Goal: Task Accomplishment & Management: Manage account settings

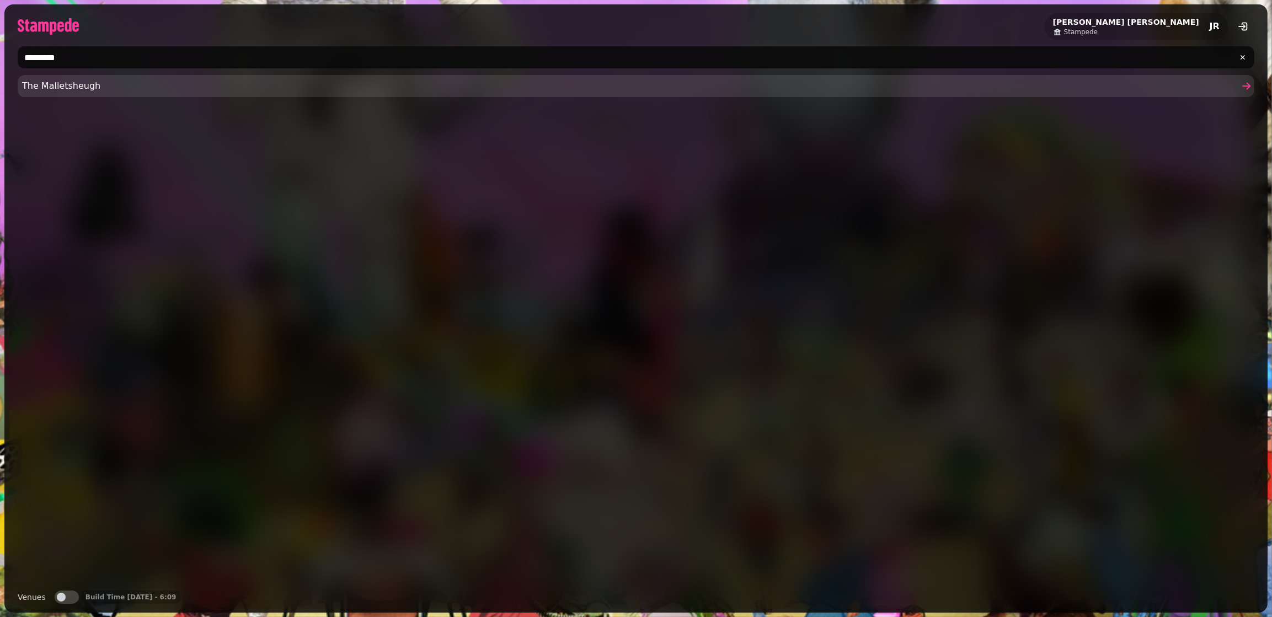
type input "*********"
click at [73, 93] on link "The Malletsheugh" at bounding box center [636, 86] width 1237 height 22
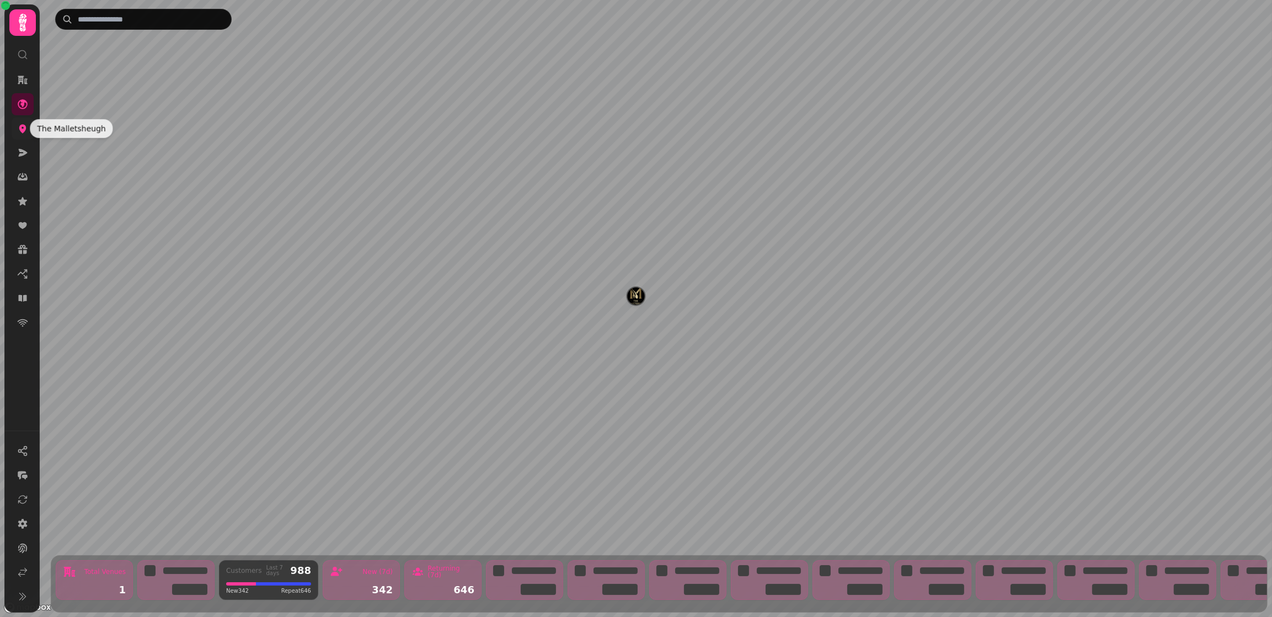
click at [24, 130] on icon at bounding box center [22, 129] width 7 height 9
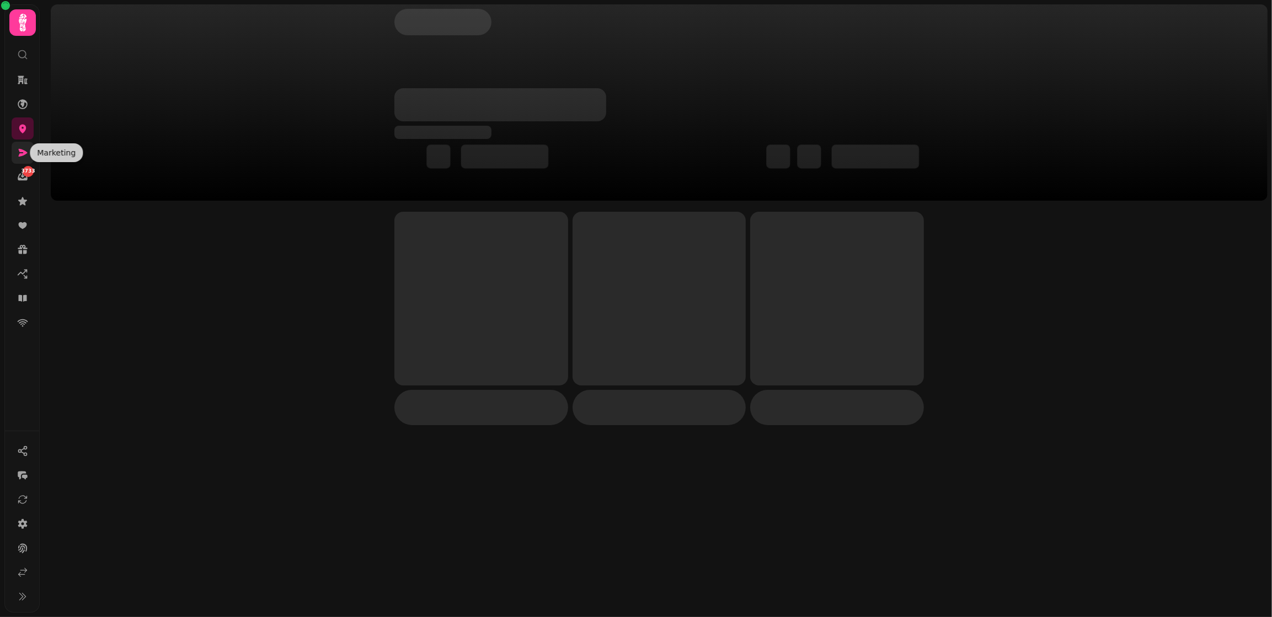
click at [22, 151] on icon at bounding box center [23, 153] width 9 height 8
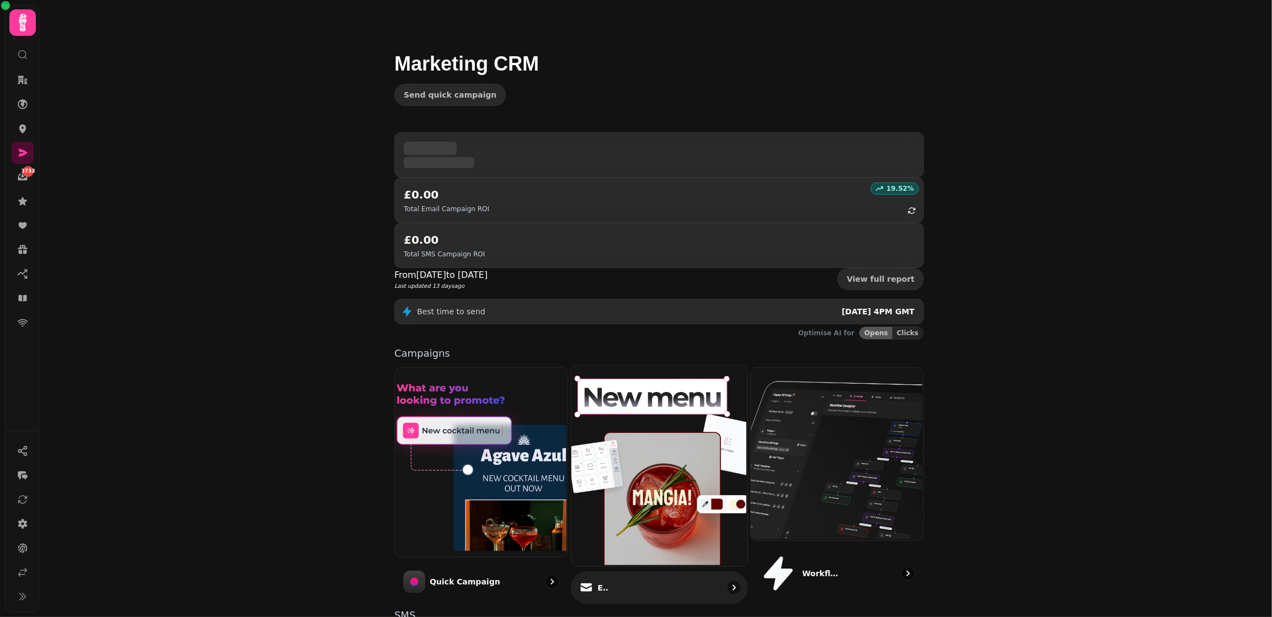
click at [681, 365] on img at bounding box center [658, 465] width 176 height 201
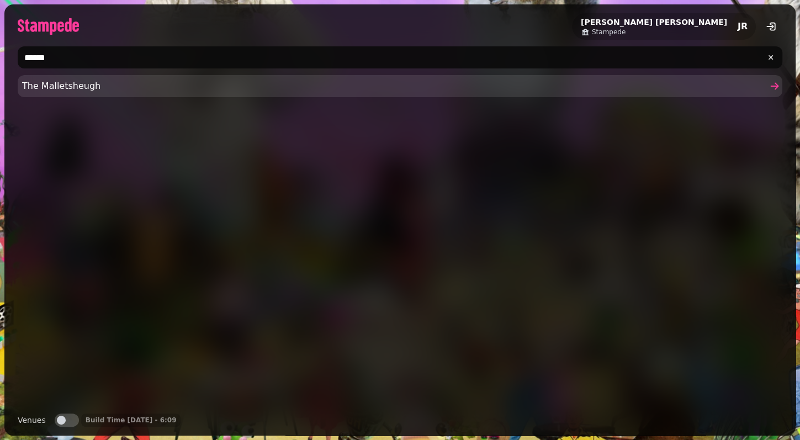
type input "******"
click at [69, 88] on span "The Malletsheugh" at bounding box center [394, 85] width 744 height 13
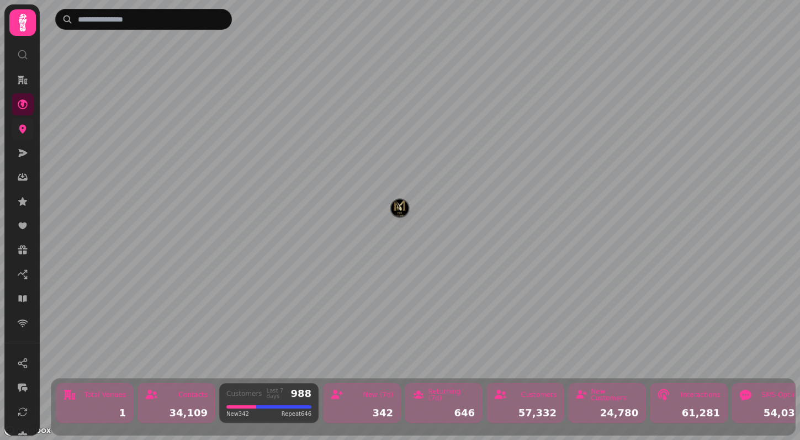
click at [19, 135] on link at bounding box center [23, 129] width 22 height 22
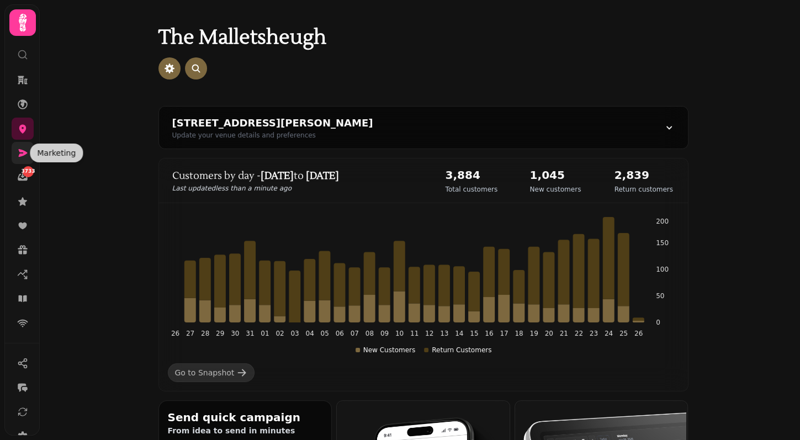
click at [19, 155] on icon at bounding box center [23, 153] width 9 height 8
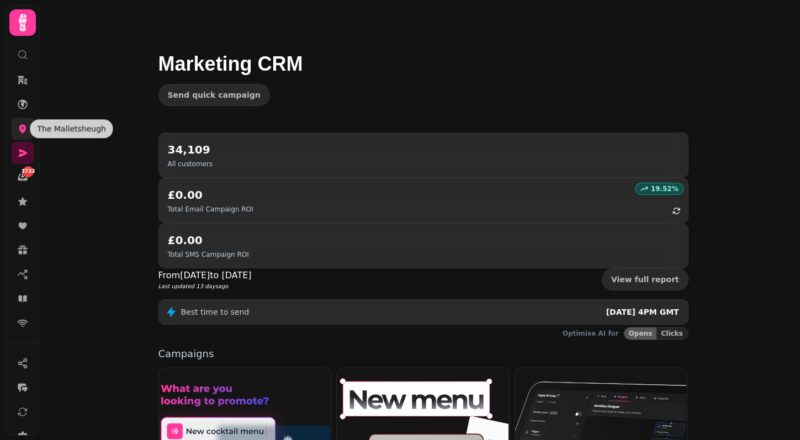
click at [27, 127] on icon at bounding box center [22, 128] width 11 height 11
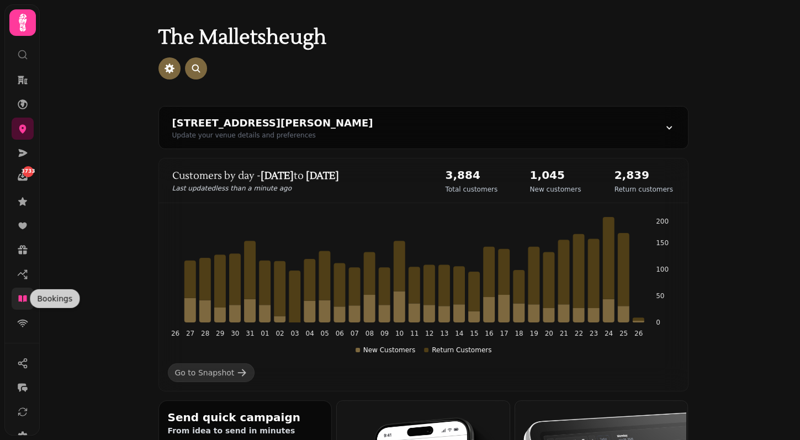
click at [20, 302] on icon at bounding box center [22, 298] width 11 height 11
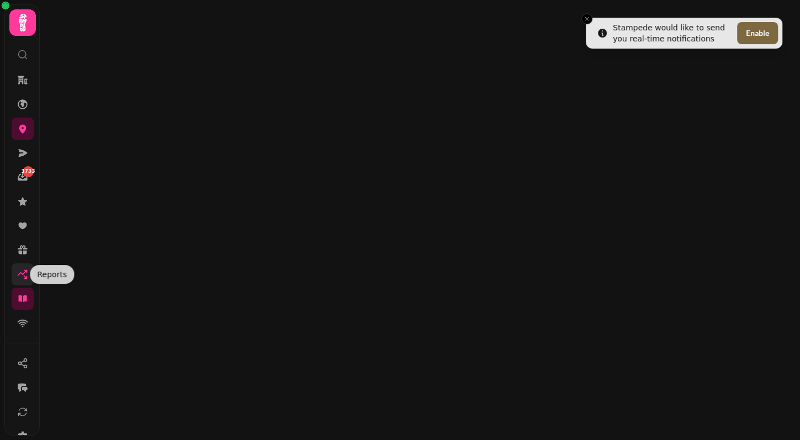
click at [24, 269] on icon at bounding box center [22, 274] width 11 height 11
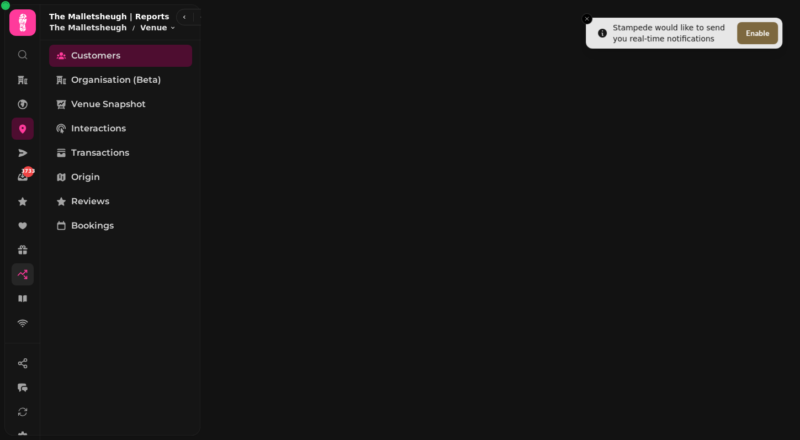
select select "**"
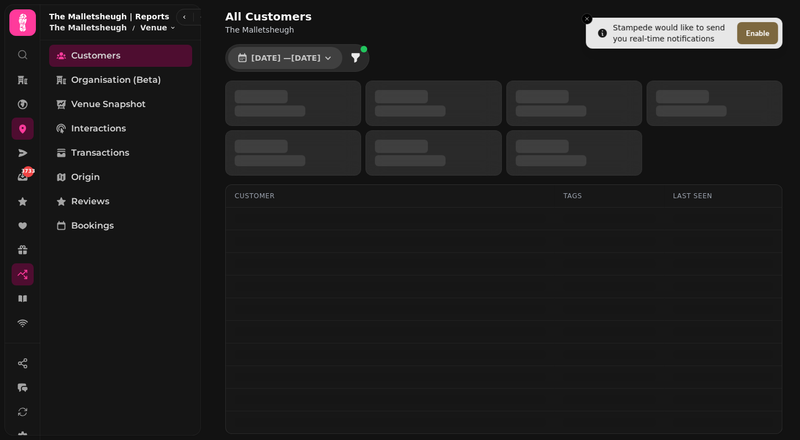
click at [302, 56] on span "1 Jul, 2025 — 31 Jul, 2025" at bounding box center [285, 58] width 69 height 8
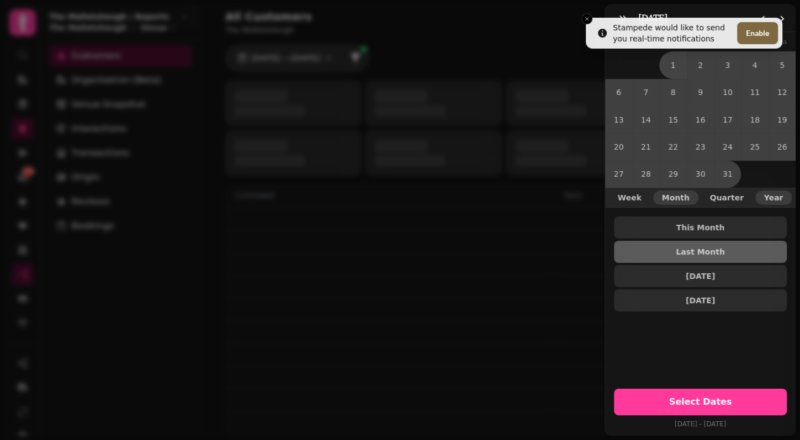
click at [770, 203] on button "Year" at bounding box center [773, 197] width 37 height 14
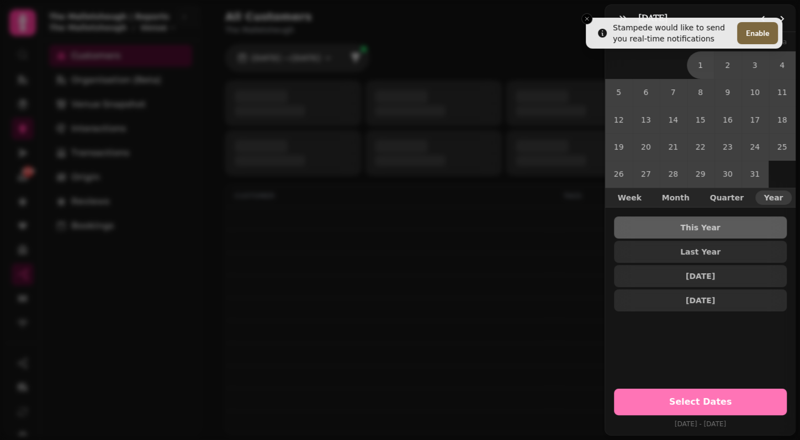
click at [700, 403] on span "Select Dates" at bounding box center [700, 401] width 146 height 9
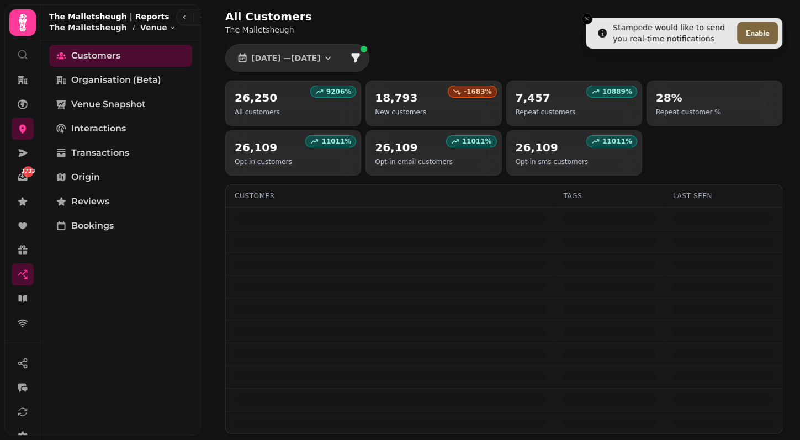
click at [502, 38] on div "All Customers The Malletsheugh 1 Jan, 2025 — 25 Aug, 2025 9206 % 26,250 All cus…" at bounding box center [503, 239] width 592 height 478
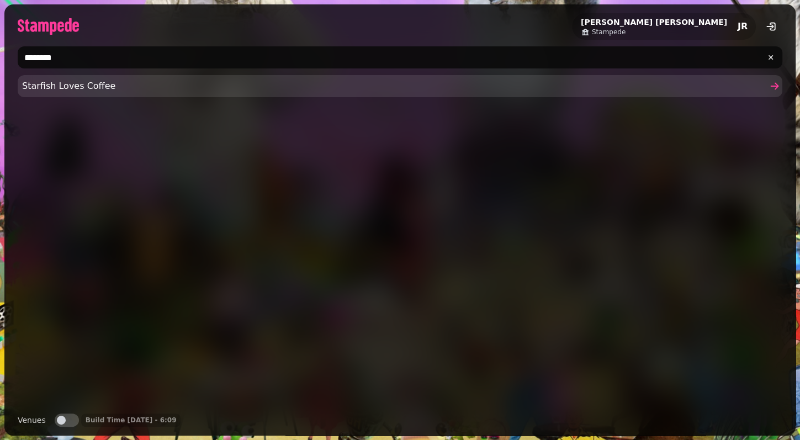
type input "********"
click at [73, 91] on span "Starfish Loves Coffee" at bounding box center [394, 85] width 744 height 13
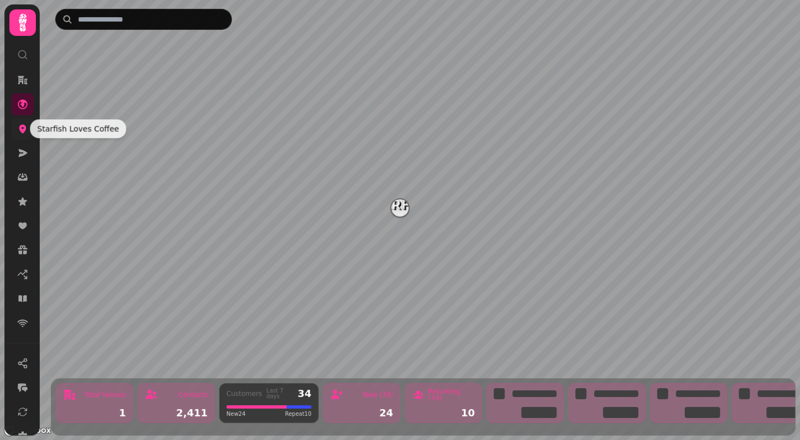
click at [18, 130] on icon at bounding box center [22, 128] width 11 height 11
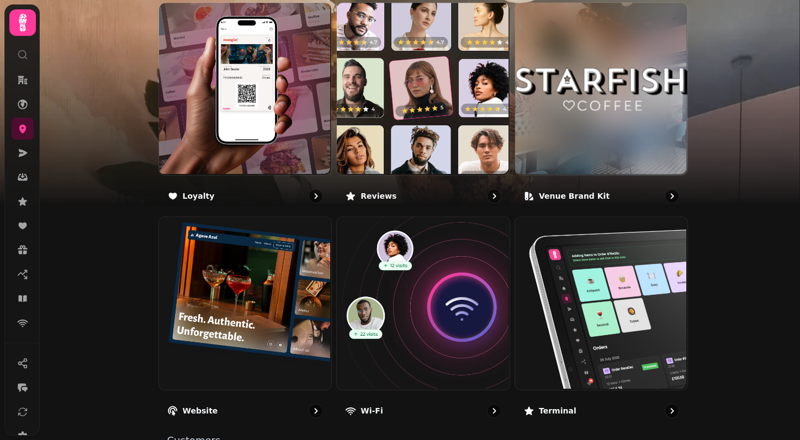
scroll to position [677, 0]
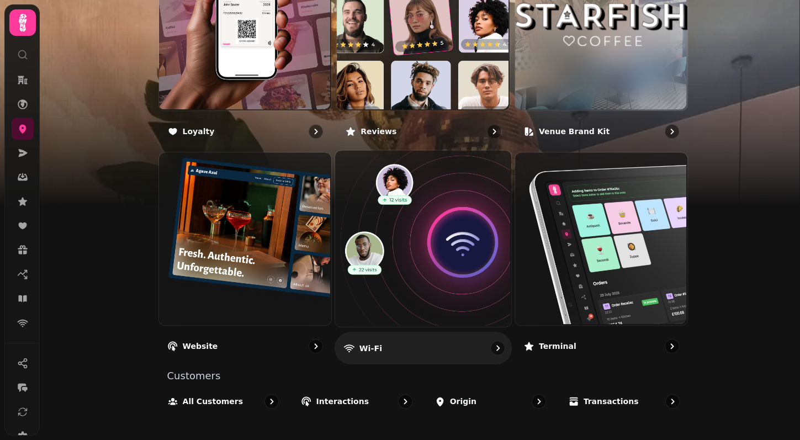
click at [421, 251] on img at bounding box center [422, 238] width 176 height 176
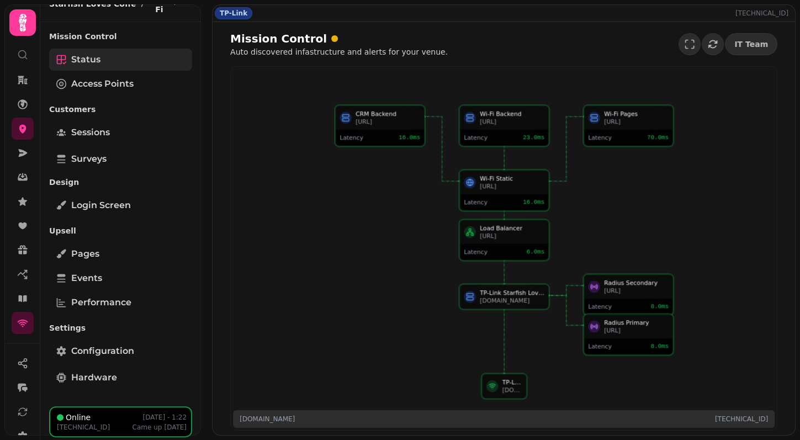
scroll to position [29, 0]
click at [216, 242] on div "Mission Control Auto discovered infastructure and alerts for your venue. IT Tea…" at bounding box center [503, 228] width 582 height 413
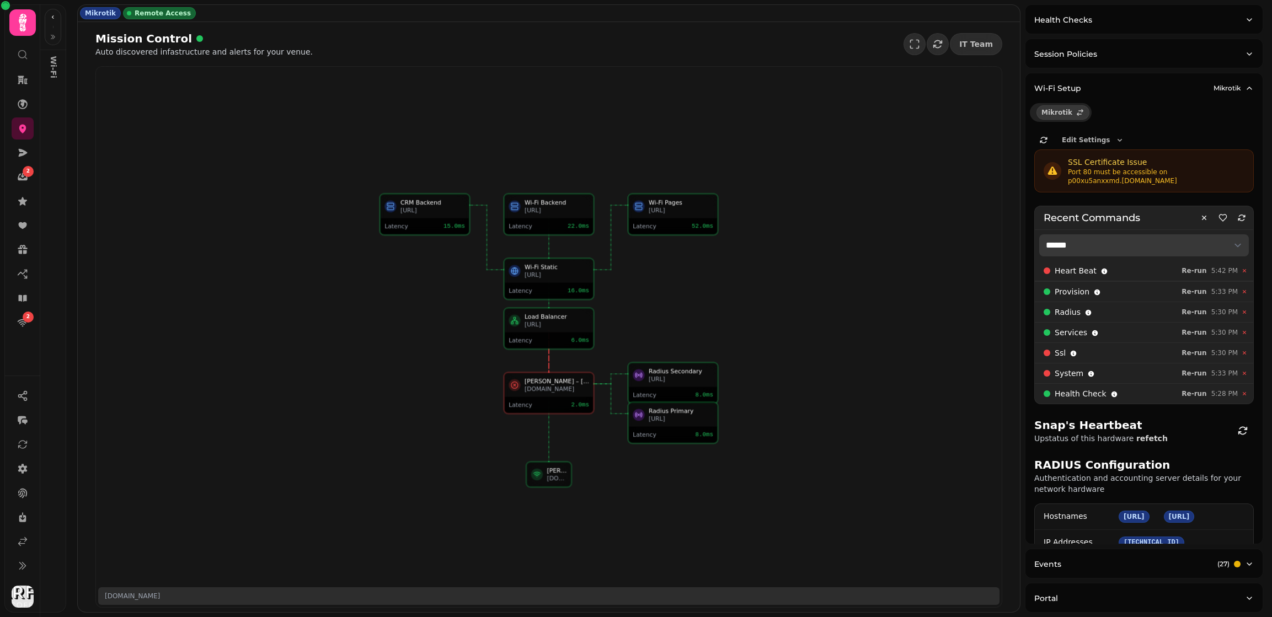
select select "**"
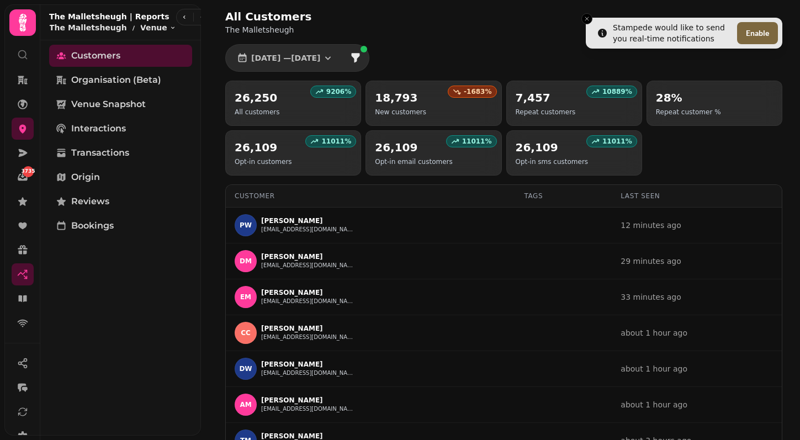
select select "**"
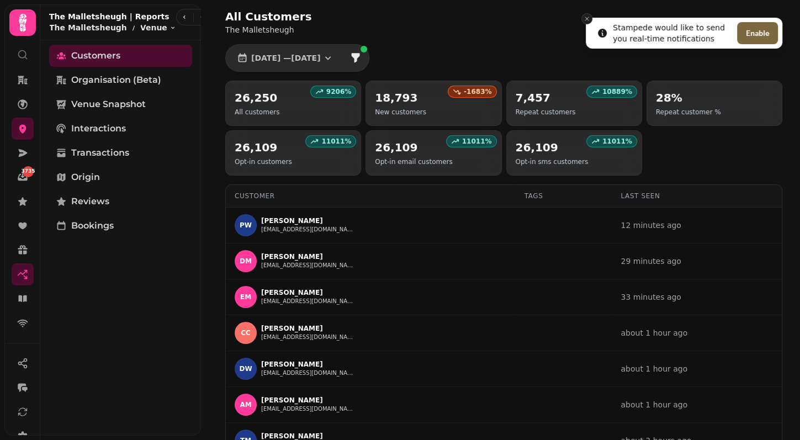
click at [588, 16] on icon "Close toast" at bounding box center [586, 18] width 7 height 7
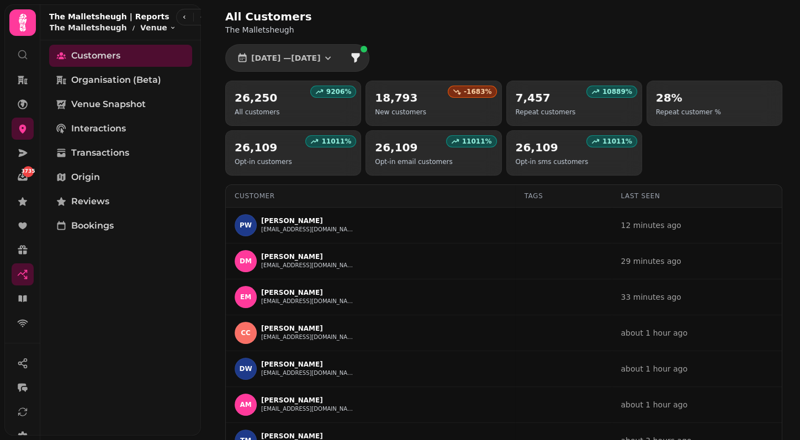
click at [500, 62] on div "All Customers The Malletsheugh 1 Jan, 2025 — 25 Aug, 2025 9206 % 26,250 All cus…" at bounding box center [503, 305] width 592 height 610
click at [506, 65] on div "All Customers The Malletsheugh 1 Jan, 2025 — 25 Aug, 2025 9206 % 26,250 All cus…" at bounding box center [503, 305] width 592 height 610
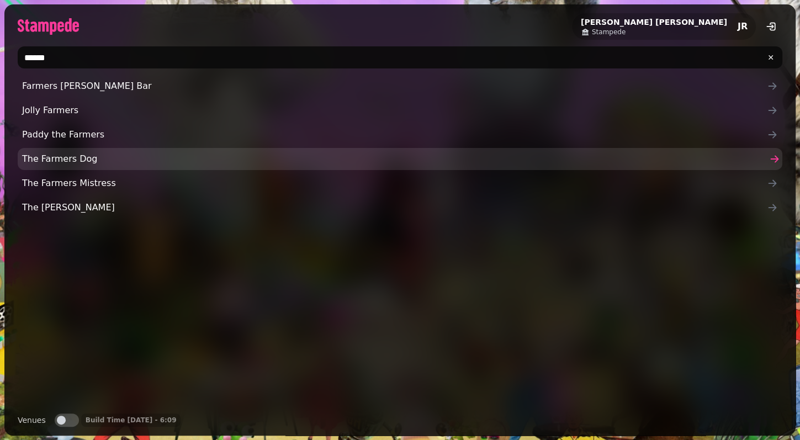
type input "******"
click at [84, 168] on link "The Farmers Dog" at bounding box center [400, 159] width 764 height 22
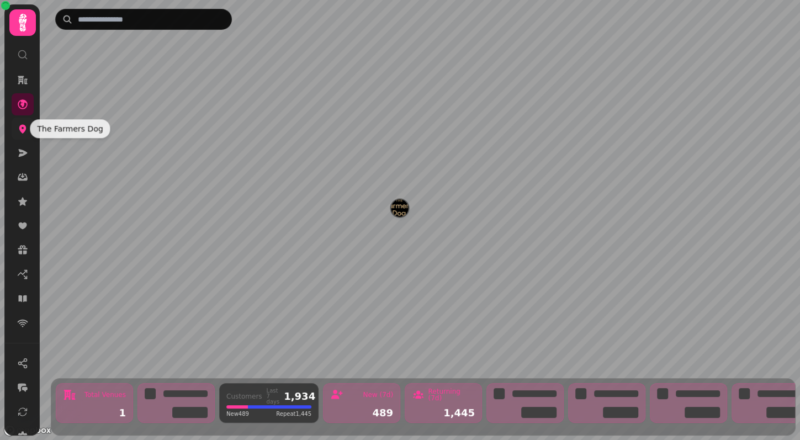
click at [25, 126] on icon at bounding box center [22, 129] width 7 height 9
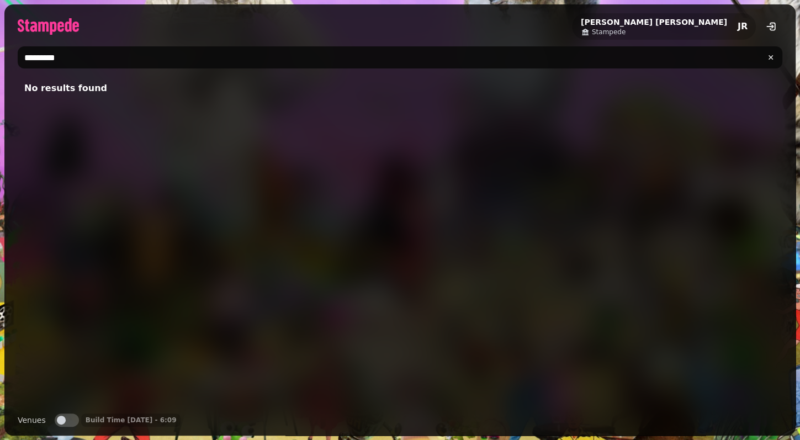
type input "*********"
click at [65, 425] on button "Venues" at bounding box center [67, 419] width 24 height 13
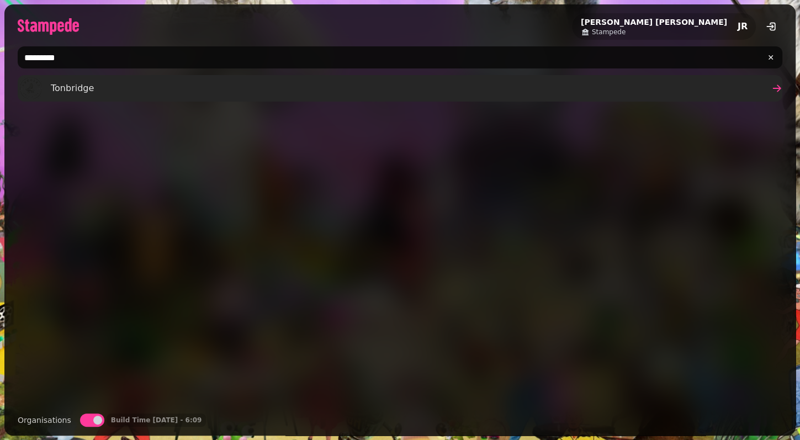
click at [77, 95] on div "Tonbridge" at bounding box center [57, 88] width 74 height 22
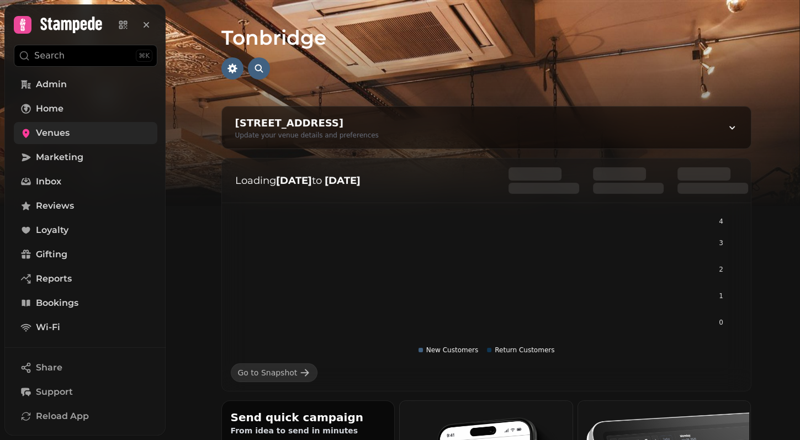
click at [115, 136] on link "Venues" at bounding box center [85, 133] width 143 height 22
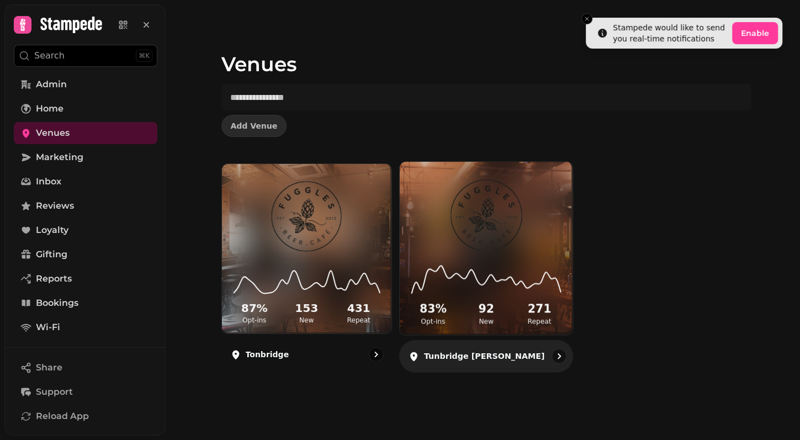
click at [462, 234] on img at bounding box center [486, 215] width 130 height 72
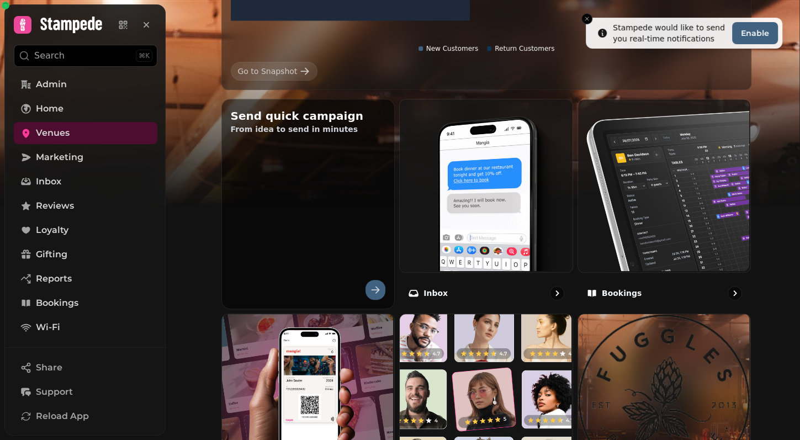
scroll to position [445, 0]
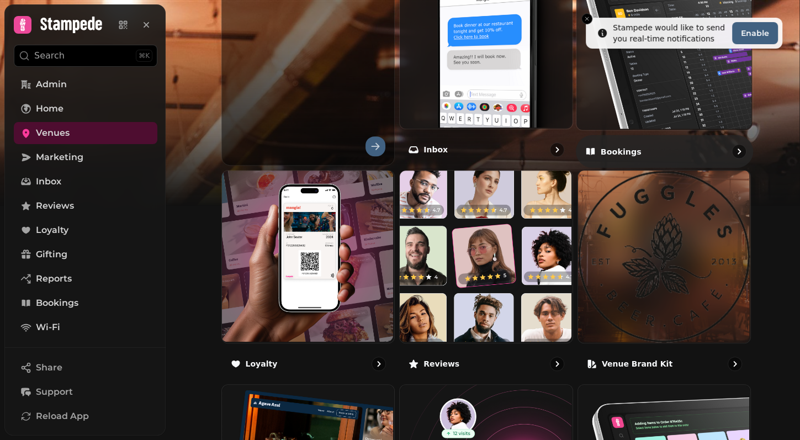
click at [646, 107] on img at bounding box center [663, 41] width 176 height 176
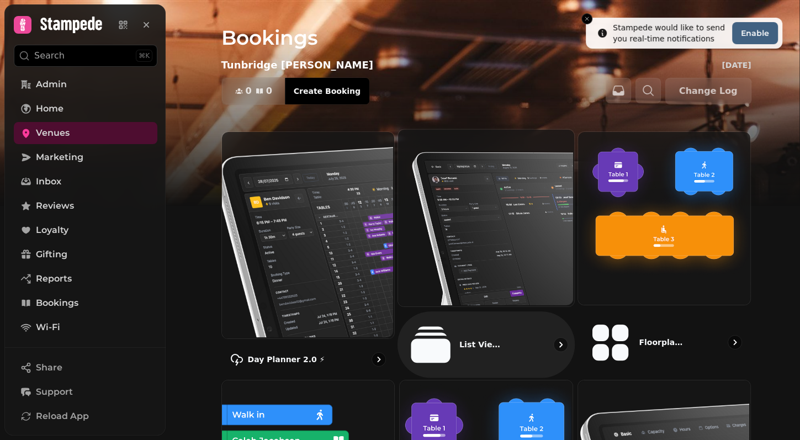
scroll to position [150, 0]
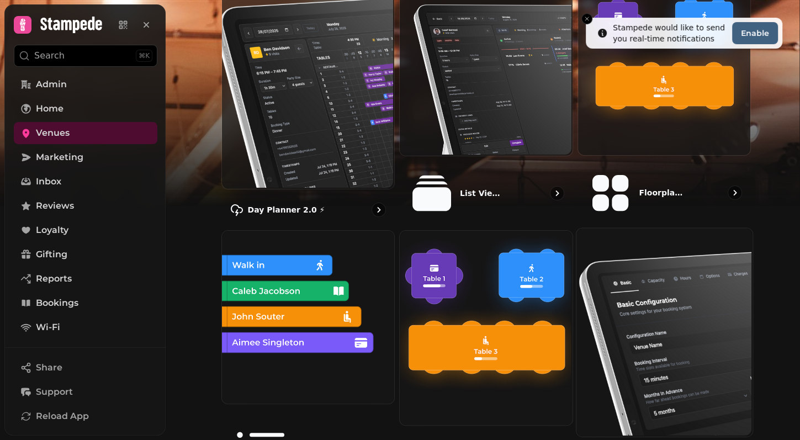
click at [674, 279] on img at bounding box center [663, 331] width 176 height 208
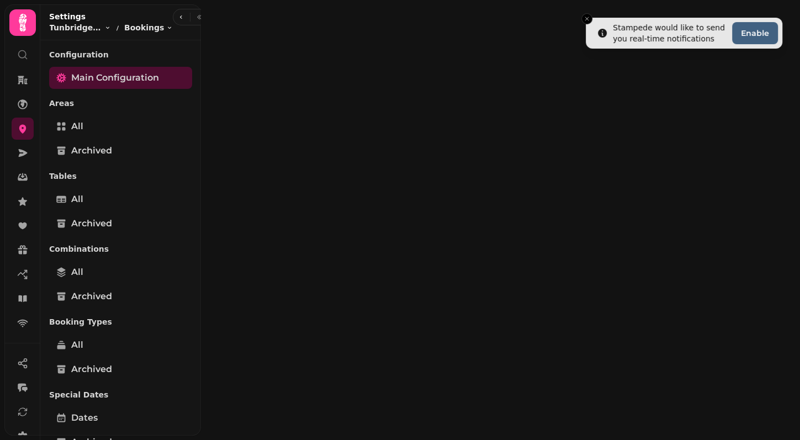
select select "**********"
select select "*"
select select "**"
select select "*"
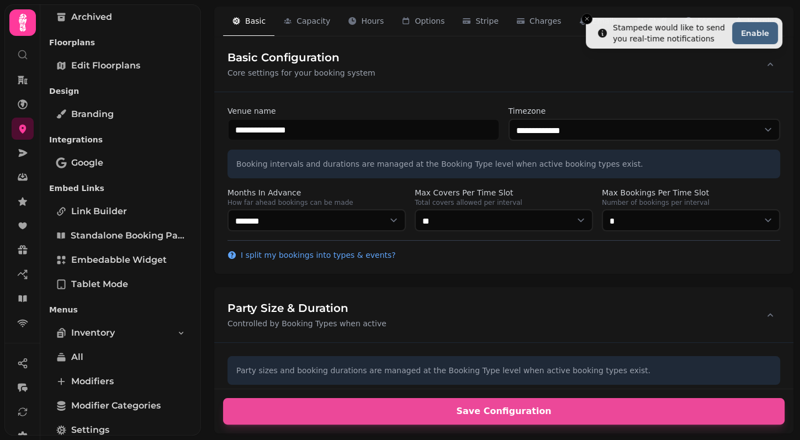
scroll to position [443, 0]
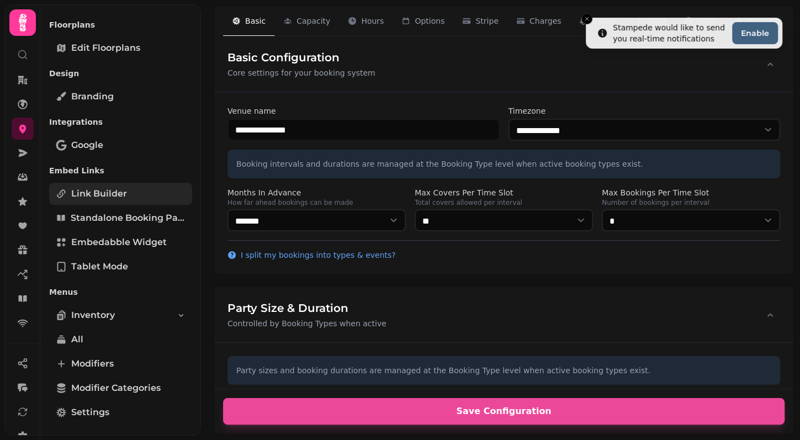
click at [100, 188] on span "Link Builder" at bounding box center [99, 193] width 56 height 13
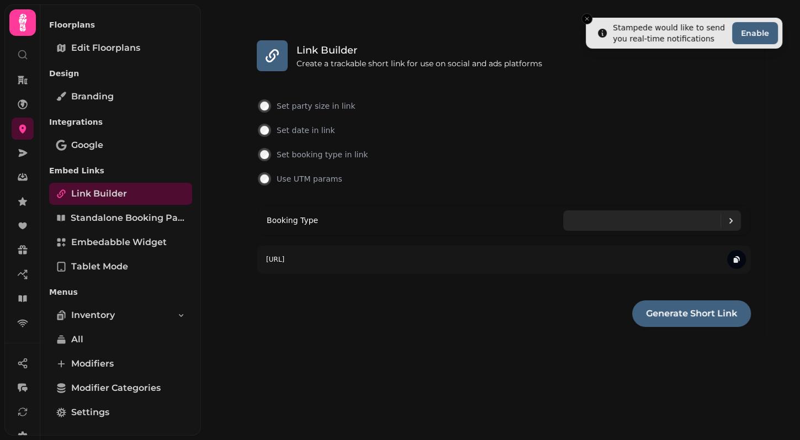
click at [710, 218] on div at bounding box center [646, 220] width 148 height 20
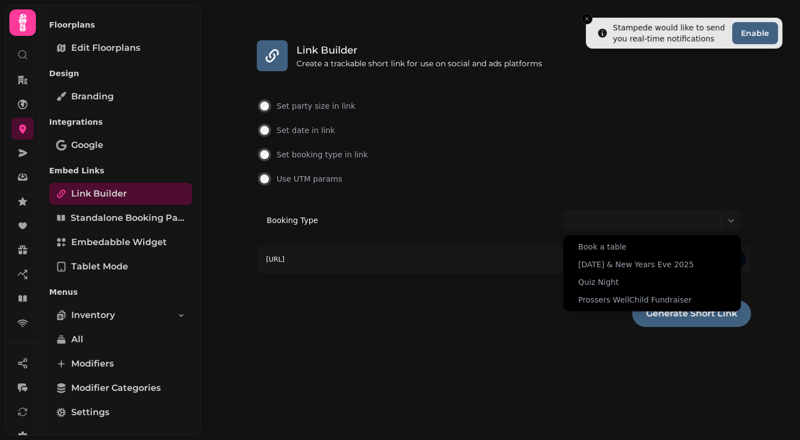
click at [432, 334] on div "Link Builder Create a trackable short link for use on social and ads platforms …" at bounding box center [503, 183] width 521 height 314
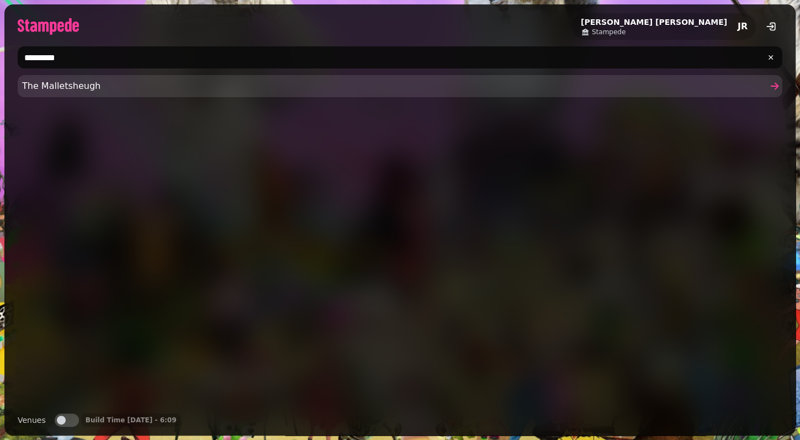
type input "*********"
click at [82, 88] on span "The Malletsheugh" at bounding box center [394, 85] width 744 height 13
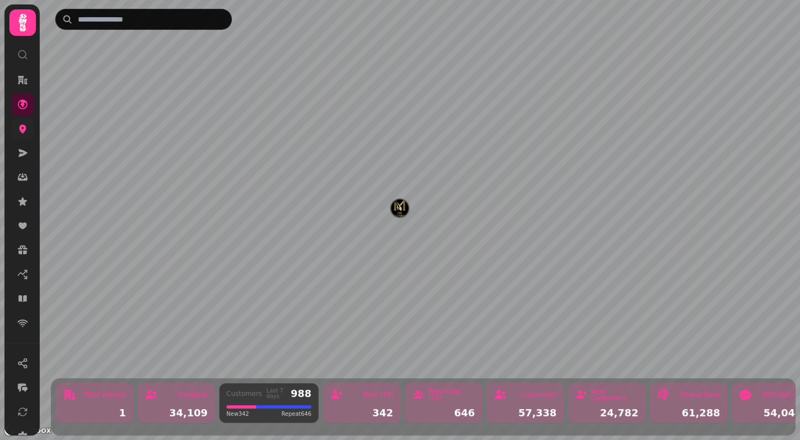
click at [29, 136] on link at bounding box center [23, 129] width 22 height 22
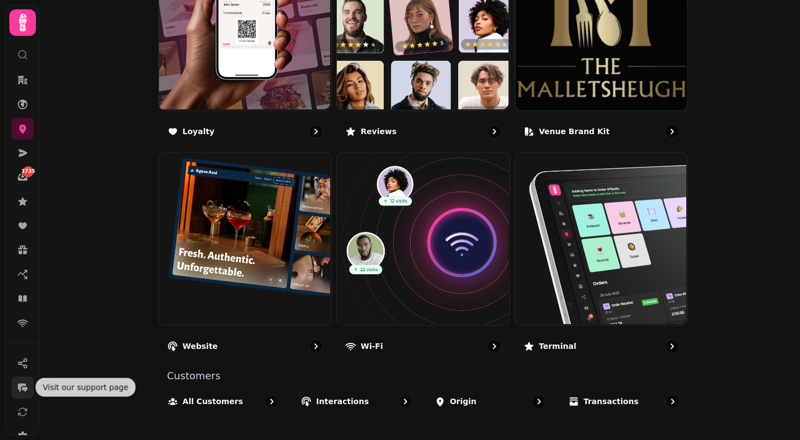
scroll to position [119, 0]
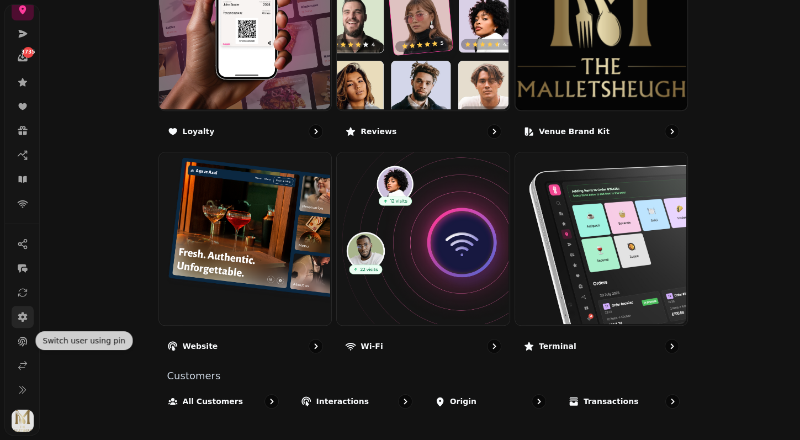
click at [23, 315] on icon at bounding box center [22, 317] width 9 height 10
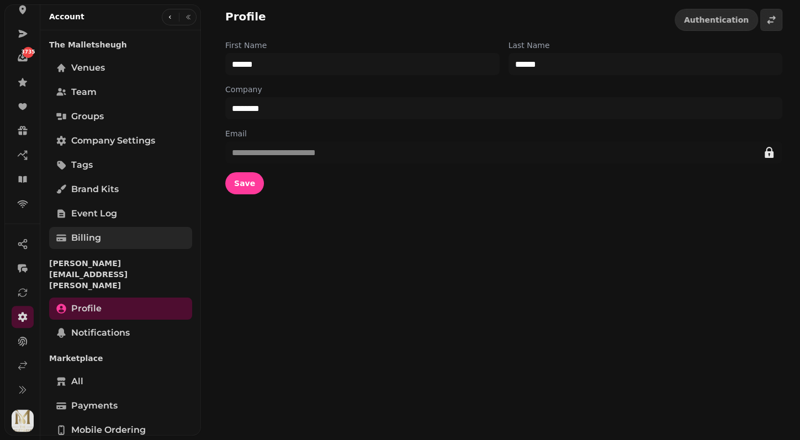
click at [78, 235] on span "Billing" at bounding box center [86, 237] width 30 height 13
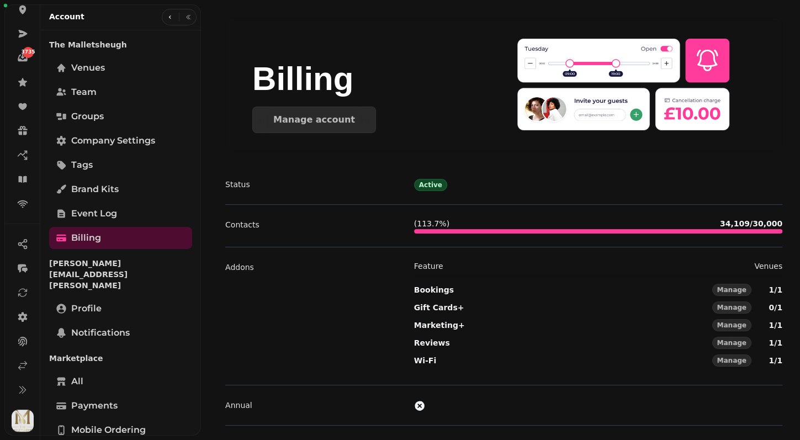
scroll to position [63, 0]
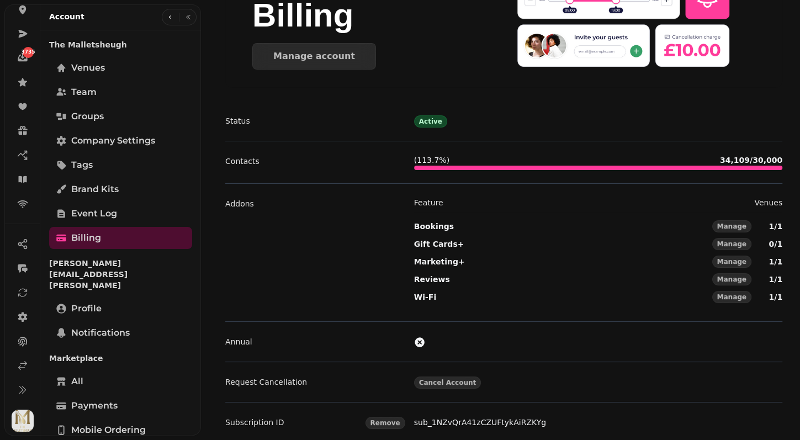
click at [446, 421] on link "sub_1NZvQrA41zCZUFtykAiRZKYg" at bounding box center [480, 422] width 132 height 9
click at [23, 318] on icon at bounding box center [22, 317] width 9 height 10
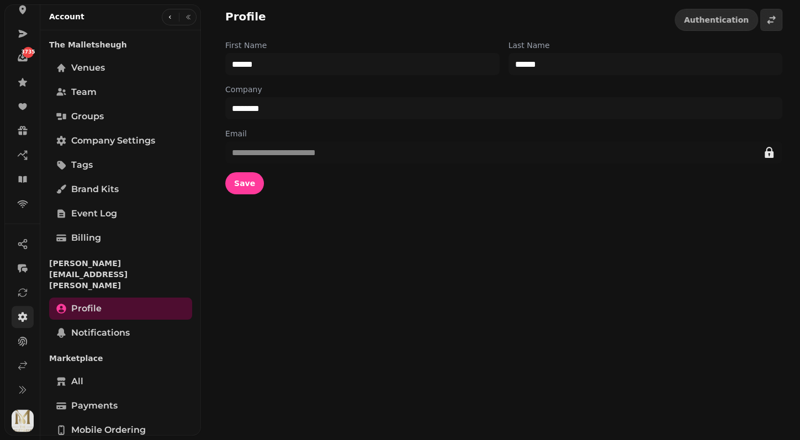
click at [23, 318] on icon at bounding box center [22, 317] width 9 height 10
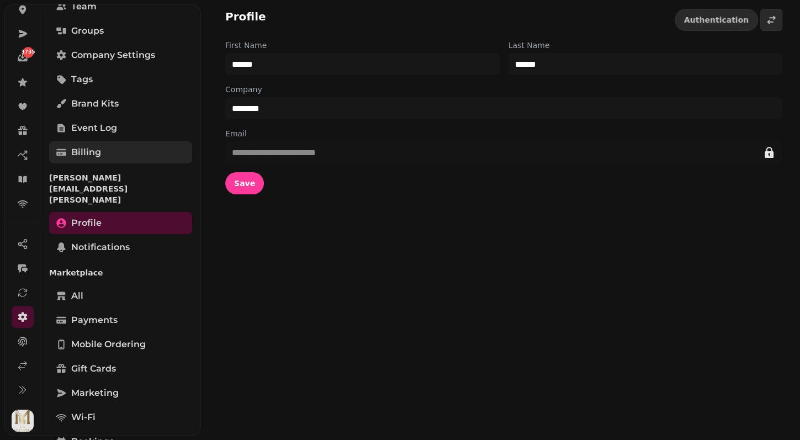
scroll to position [191, 0]
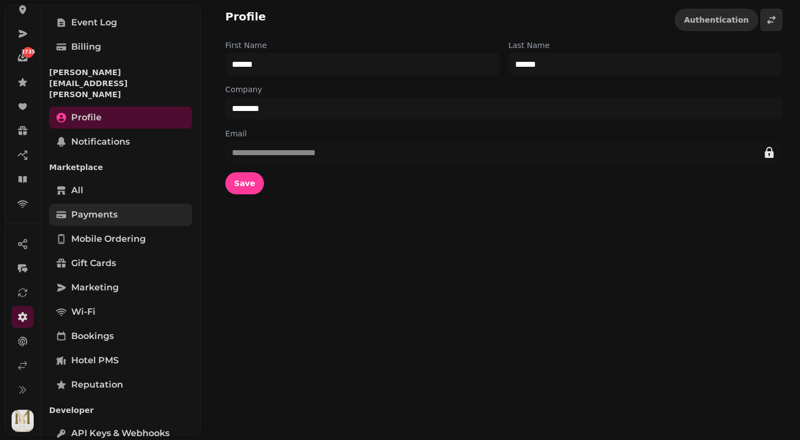
click at [111, 208] on span "Payments" at bounding box center [94, 214] width 46 height 13
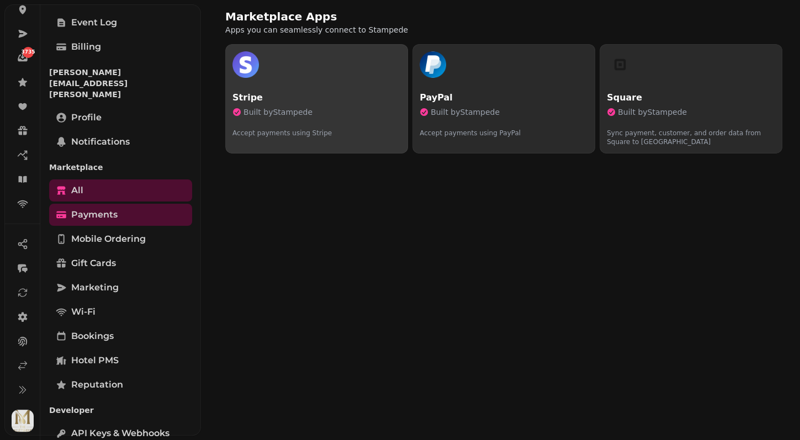
click at [345, 71] on div "button" at bounding box center [316, 64] width 168 height 26
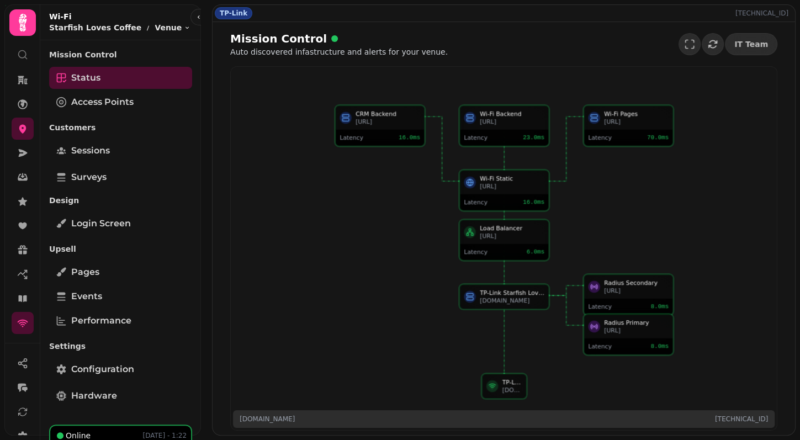
scroll to position [19, 0]
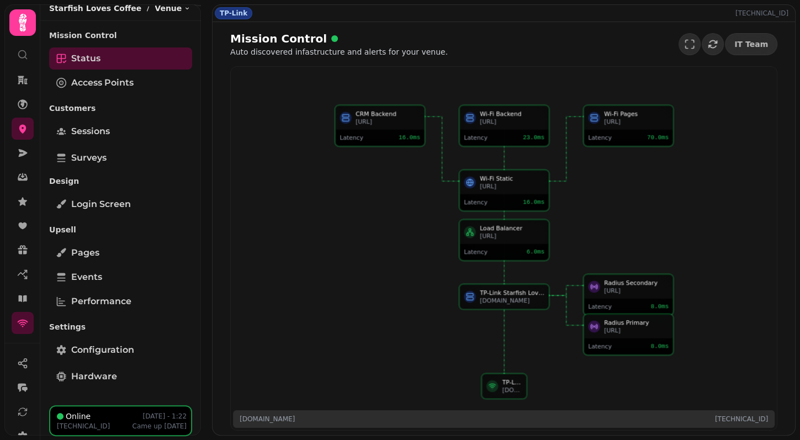
click at [30, 212] on nav at bounding box center [22, 201] width 29 height 265
click at [29, 203] on link at bounding box center [23, 201] width 22 height 22
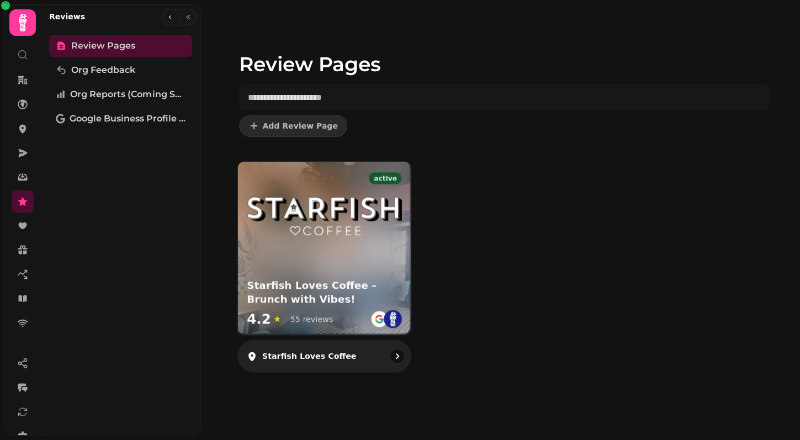
click at [346, 270] on div "active Starfish Loves Coffee – Brunch with Vibes! 4.2 ★ 55 reviews" at bounding box center [323, 248] width 173 height 173
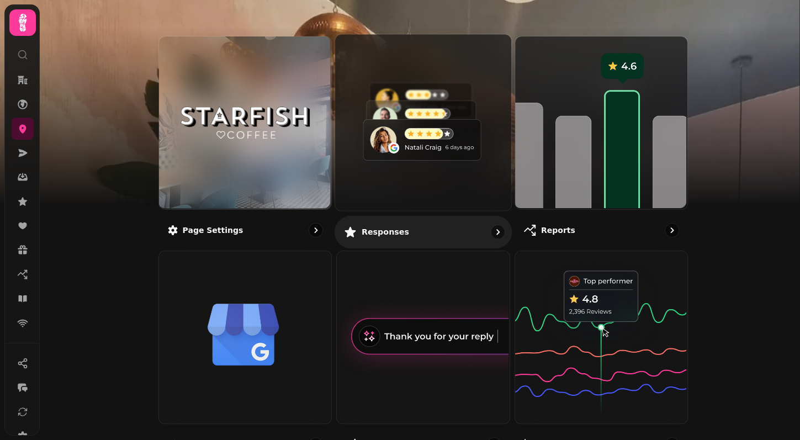
scroll to position [235, 0]
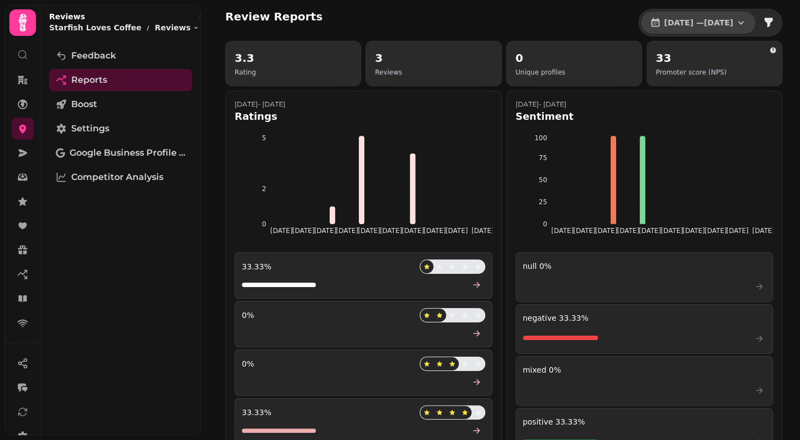
click at [664, 20] on span "1 Jul, 2025 — 31 Jul, 2025" at bounding box center [698, 23] width 69 height 8
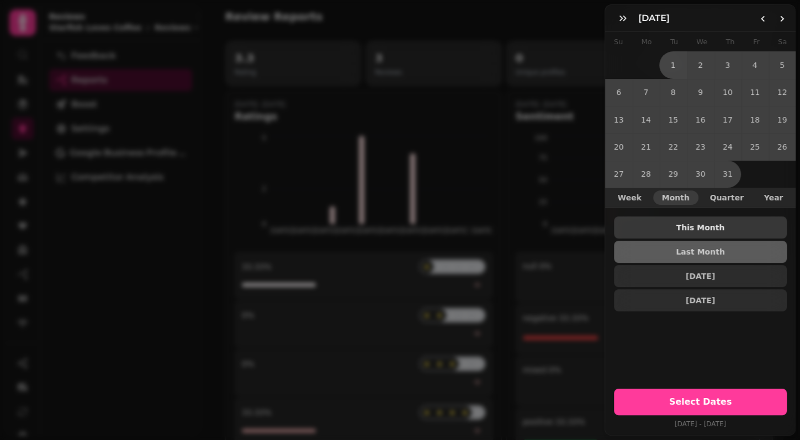
click at [667, 230] on button "This Month" at bounding box center [700, 227] width 173 height 22
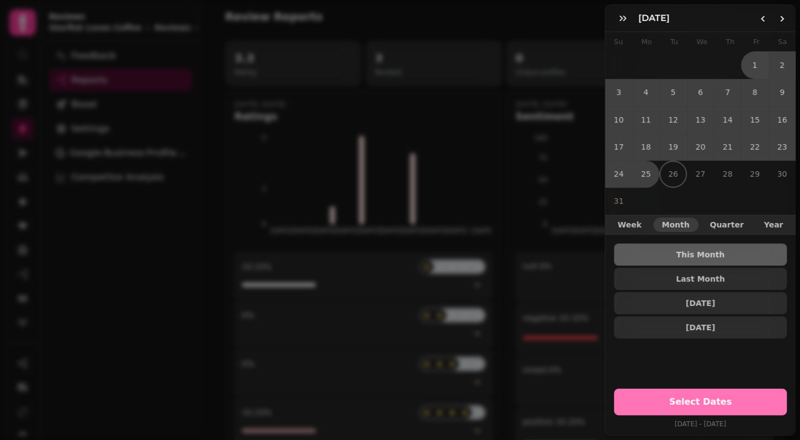
click at [664, 408] on button "Select Dates" at bounding box center [700, 401] width 173 height 26
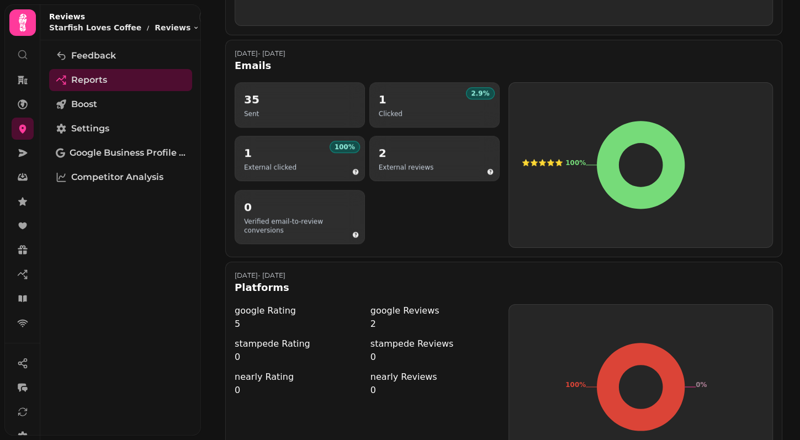
scroll to position [635, 0]
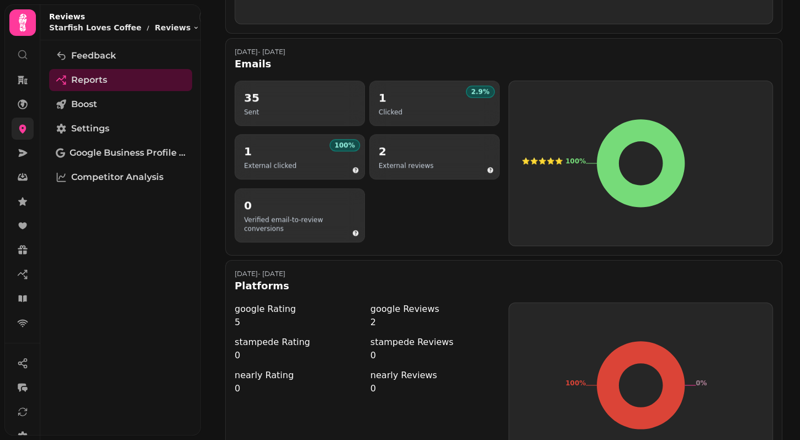
click at [28, 130] on link at bounding box center [23, 129] width 22 height 22
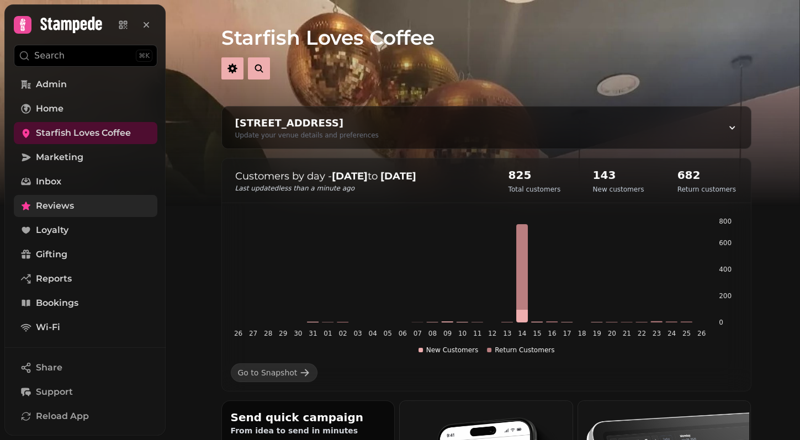
click at [53, 204] on span "Reviews" at bounding box center [55, 205] width 38 height 13
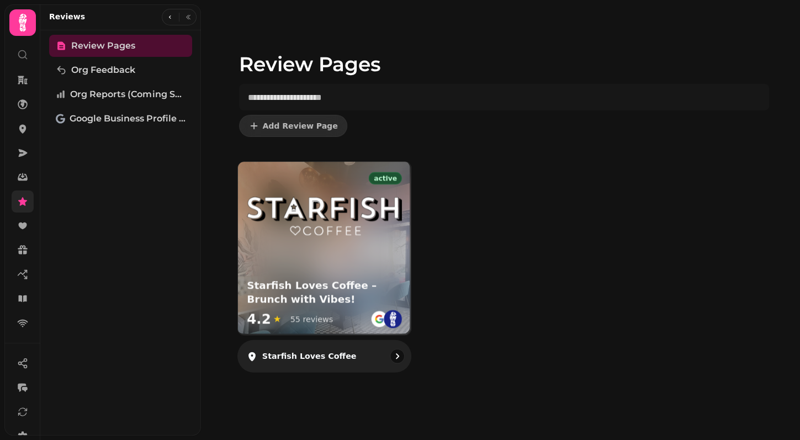
click at [372, 263] on div "active Starfish Loves Coffee – Brunch with Vibes! 4.2 ★ 55 reviews" at bounding box center [323, 248] width 173 height 173
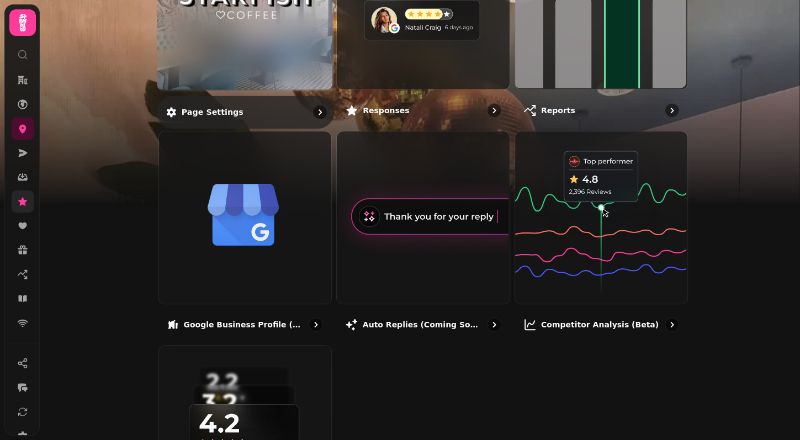
scroll to position [214, 0]
click at [259, 43] on div at bounding box center [245, 2] width 176 height 176
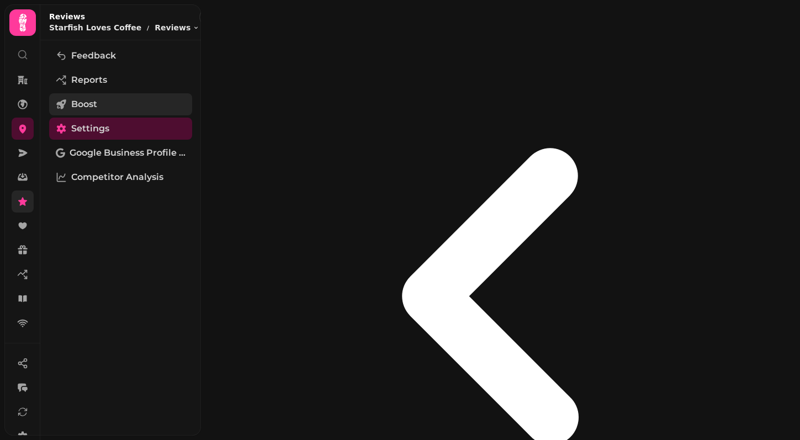
select select "**********"
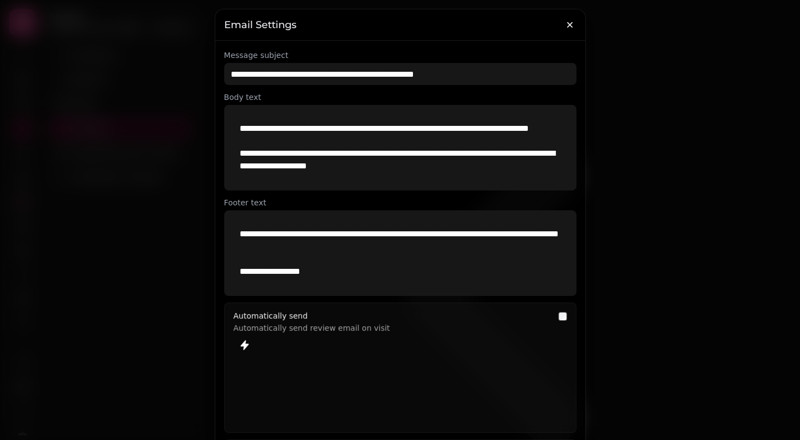
select select "**********"
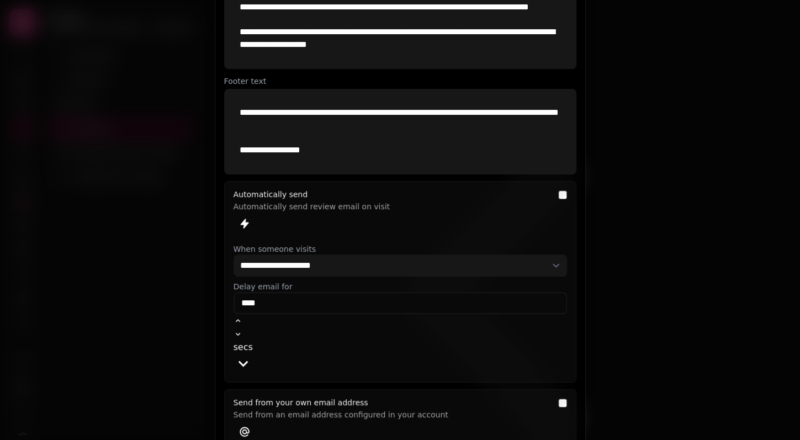
scroll to position [150, 0]
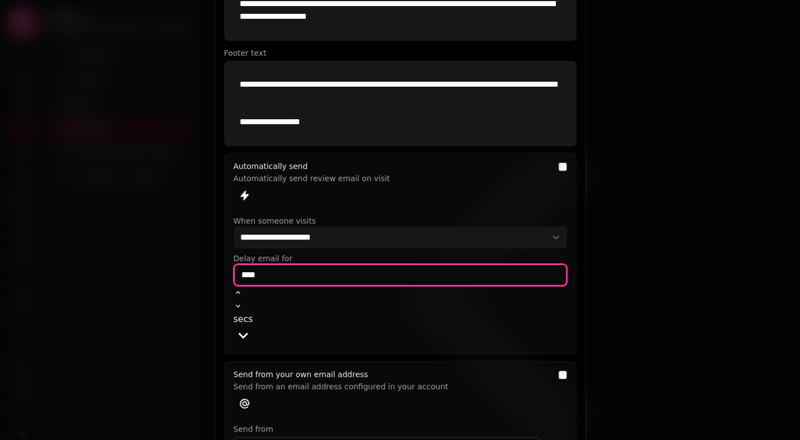
click at [385, 271] on input "****" at bounding box center [399, 275] width 333 height 22
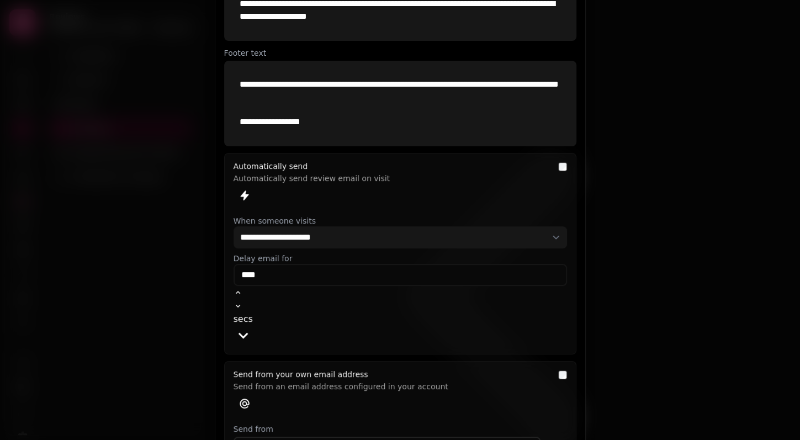
click at [253, 326] on icon "button" at bounding box center [242, 335] width 19 height 19
click at [537, 301] on span "mins" at bounding box center [548, 295] width 22 height 10
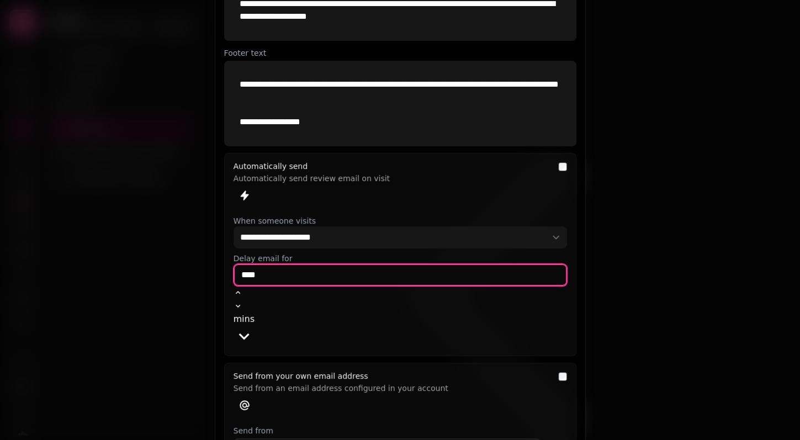
click at [372, 267] on input "****" at bounding box center [399, 275] width 333 height 22
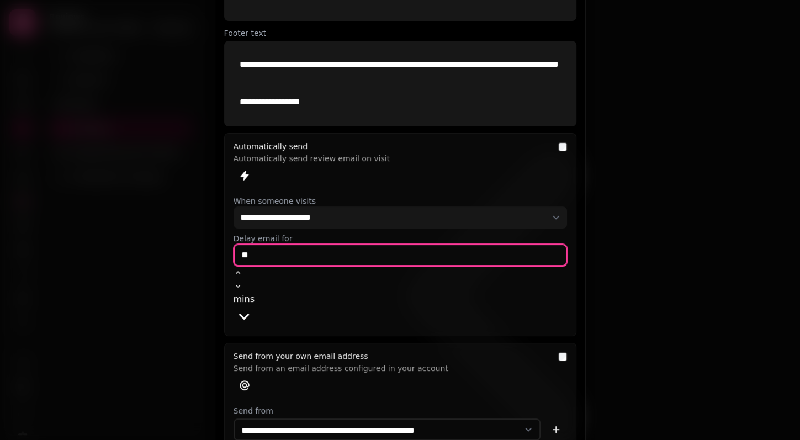
scroll to position [174, 0]
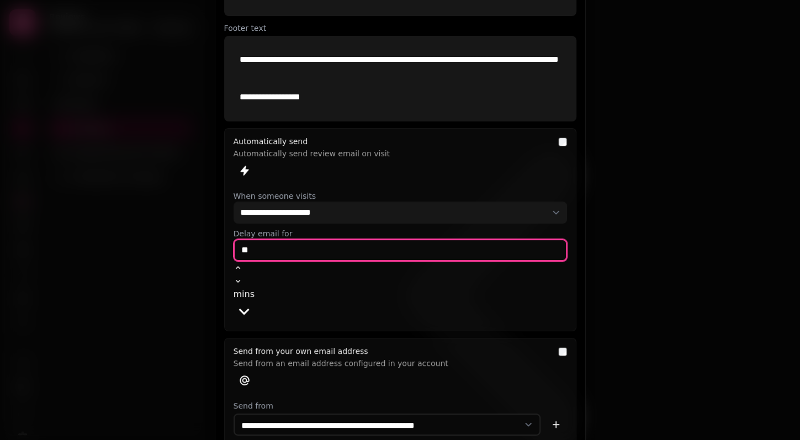
type input "**"
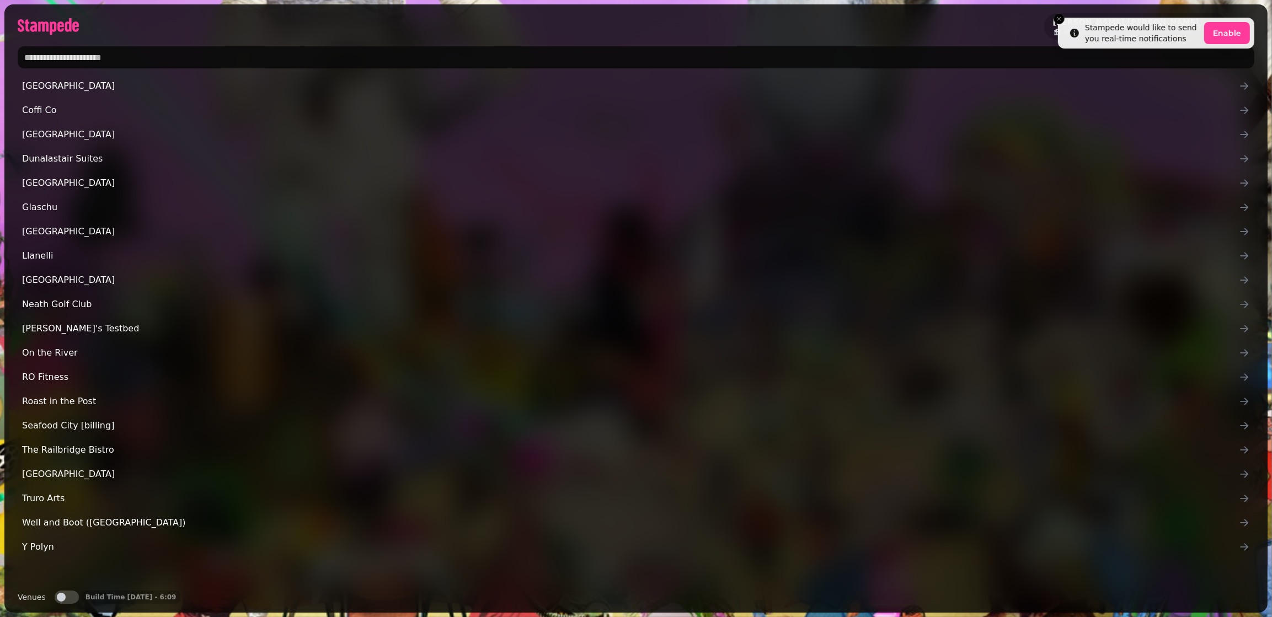
click at [493, 55] on input "text" at bounding box center [636, 57] width 1237 height 22
